Goal: Information Seeking & Learning: Learn about a topic

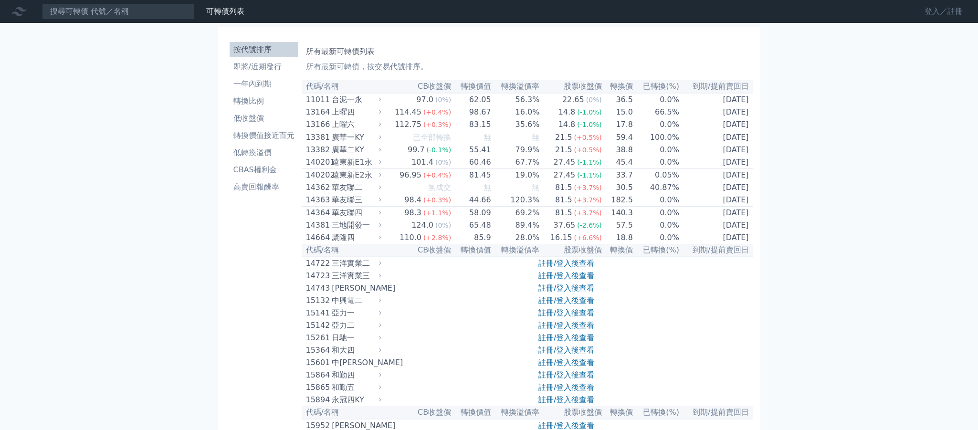
click at [932, 9] on link "登入／註冊" at bounding box center [943, 11] width 53 height 15
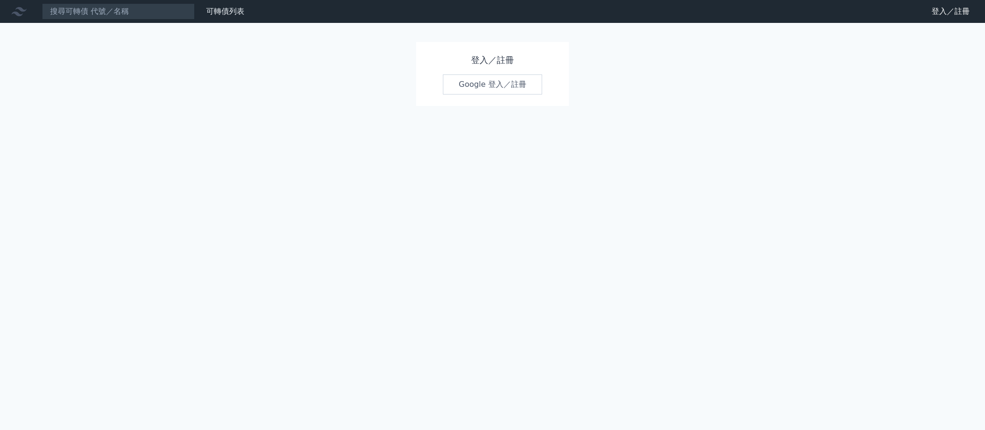
click at [505, 85] on link "Google 登入／註冊" at bounding box center [492, 84] width 99 height 20
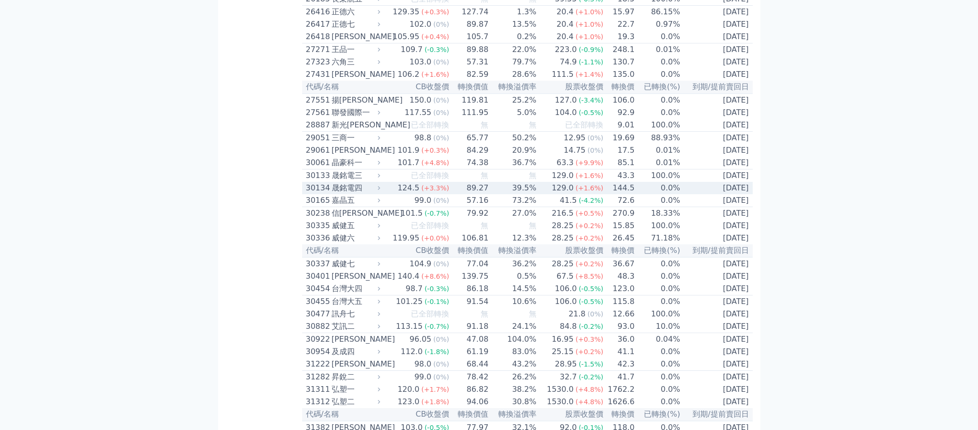
scroll to position [1193, 0]
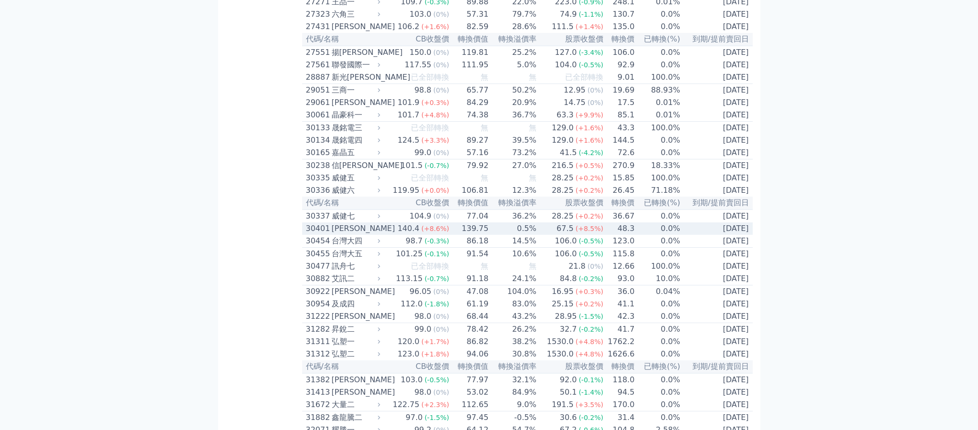
click at [369, 234] on div "[PERSON_NAME]" at bounding box center [355, 228] width 47 height 11
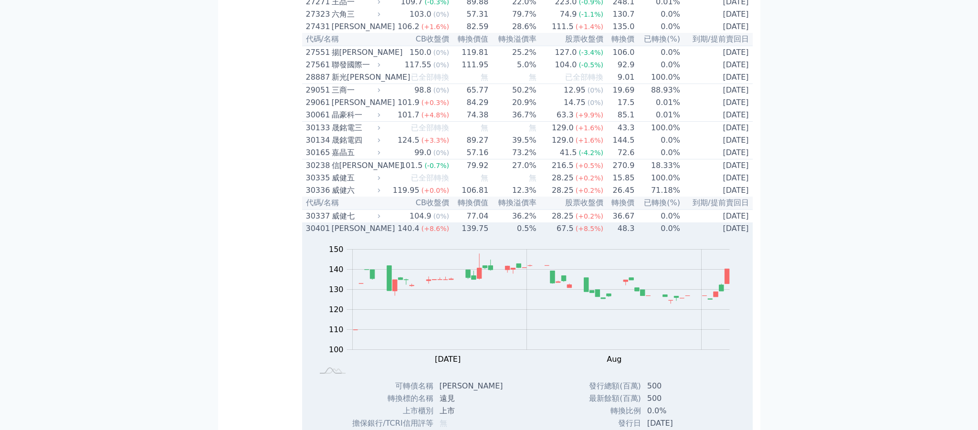
scroll to position [1241, 0]
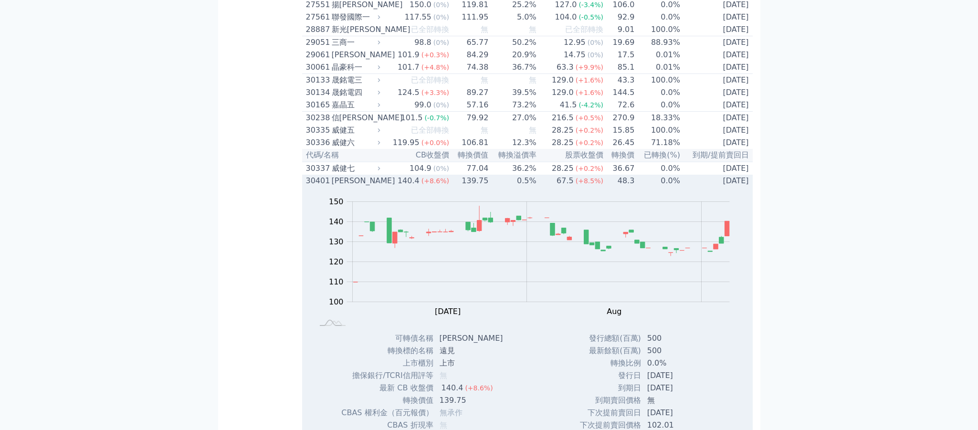
click at [352, 187] on div "[PERSON_NAME]" at bounding box center [355, 180] width 47 height 11
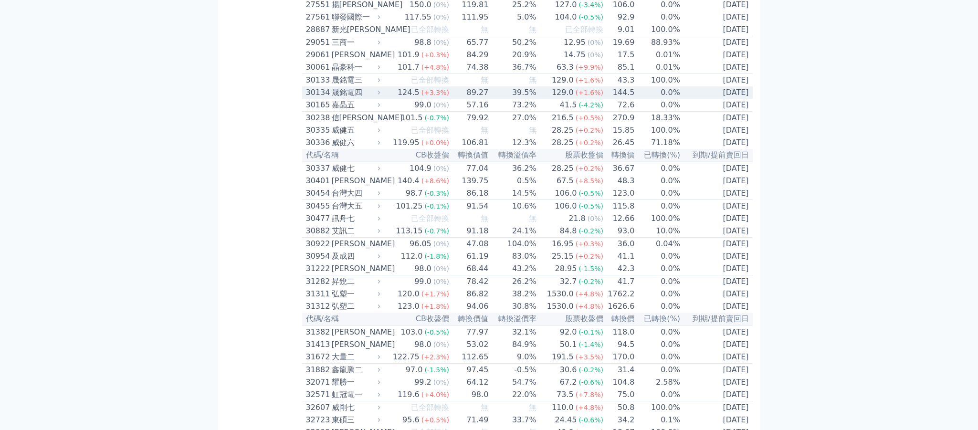
click at [362, 98] on div "晟銘電四" at bounding box center [355, 92] width 47 height 11
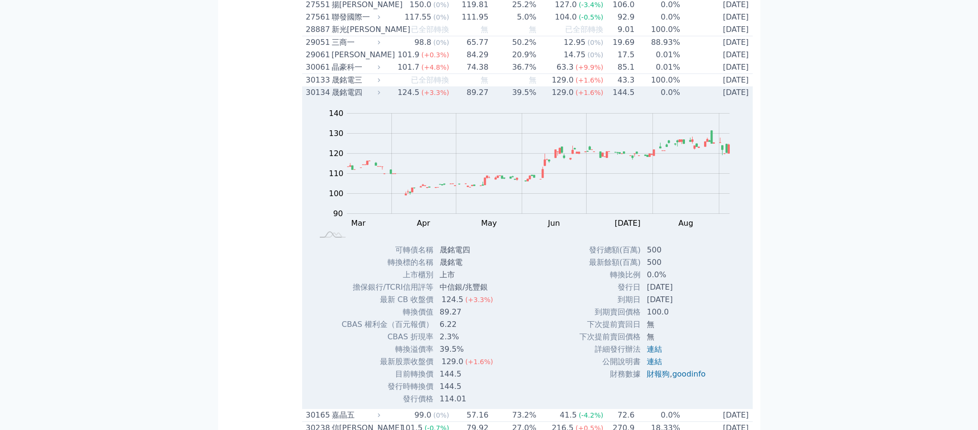
click at [366, 98] on div "晟銘電四" at bounding box center [355, 92] width 47 height 11
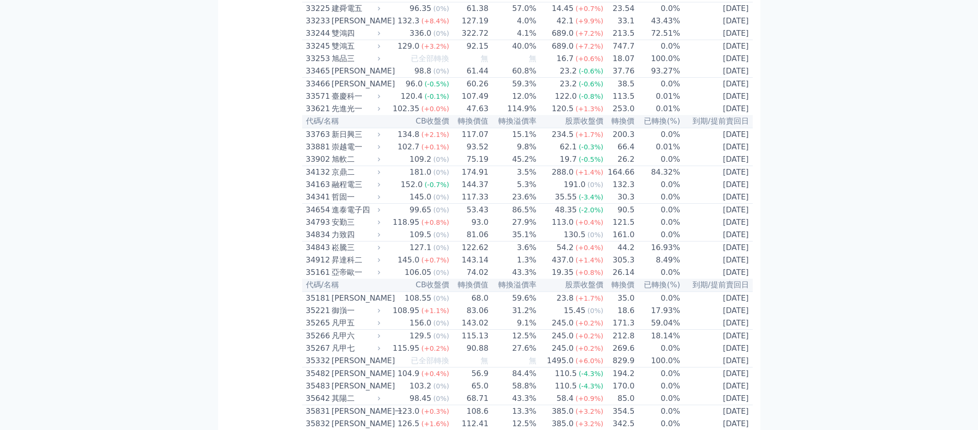
scroll to position [1813, 0]
